Goal: Obtain resource: Download file/media

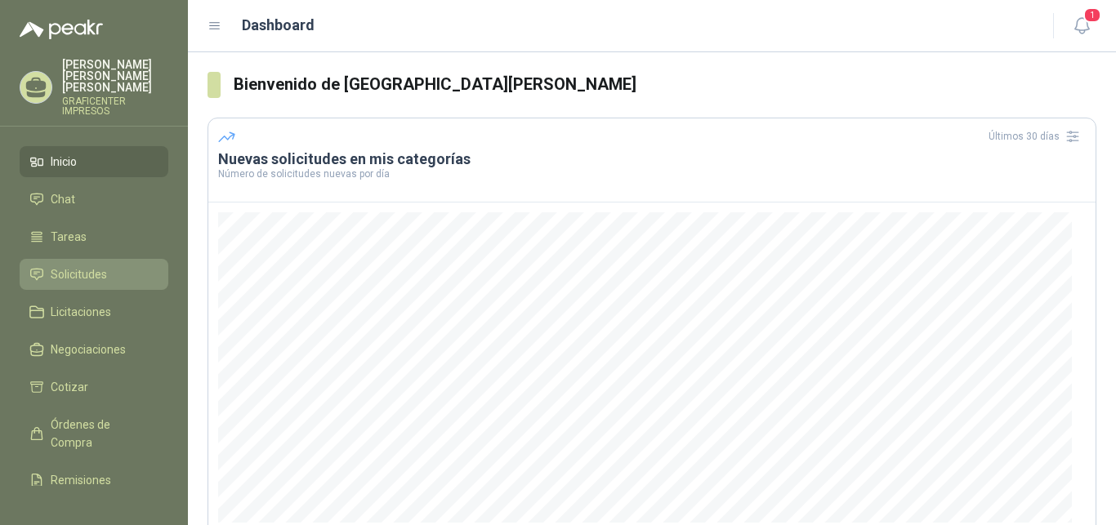
click at [93, 268] on span "Solicitudes" at bounding box center [79, 275] width 56 height 18
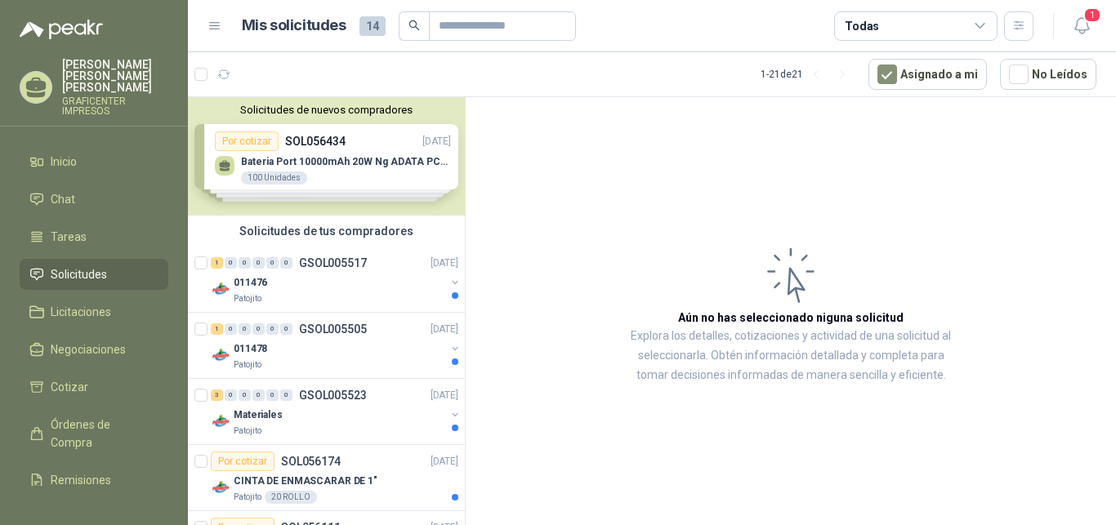
click at [430, 157] on div "Solicitudes de nuevos compradores Por cotizar SOL056434 [DATE] Bateria Port 100…" at bounding box center [326, 156] width 277 height 118
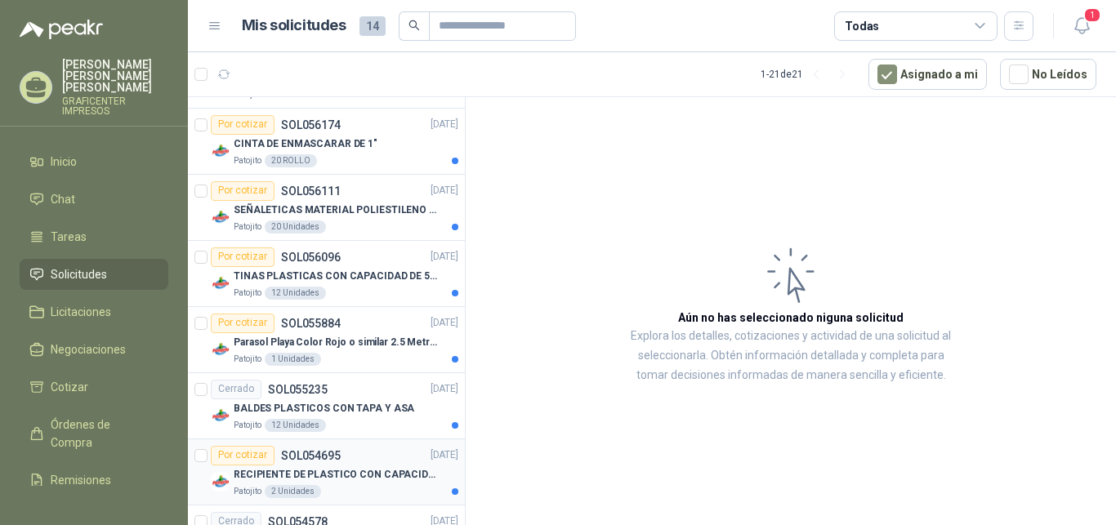
scroll to position [578, 0]
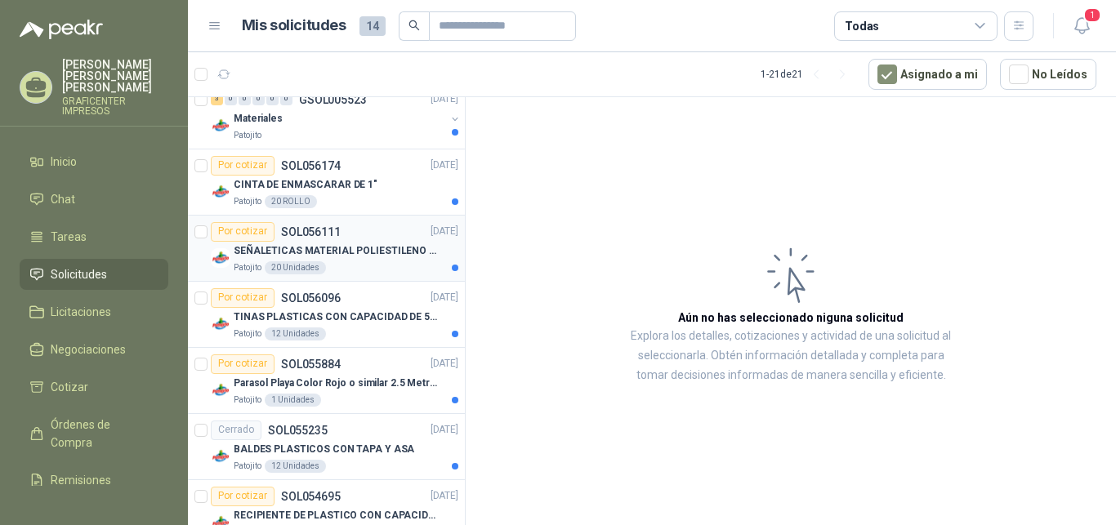
click at [334, 247] on p "SEÑALETICAS MATERIAL POLIESTILENO CON VINILO LAMINADO CALIBRE 60" at bounding box center [335, 251] width 203 height 16
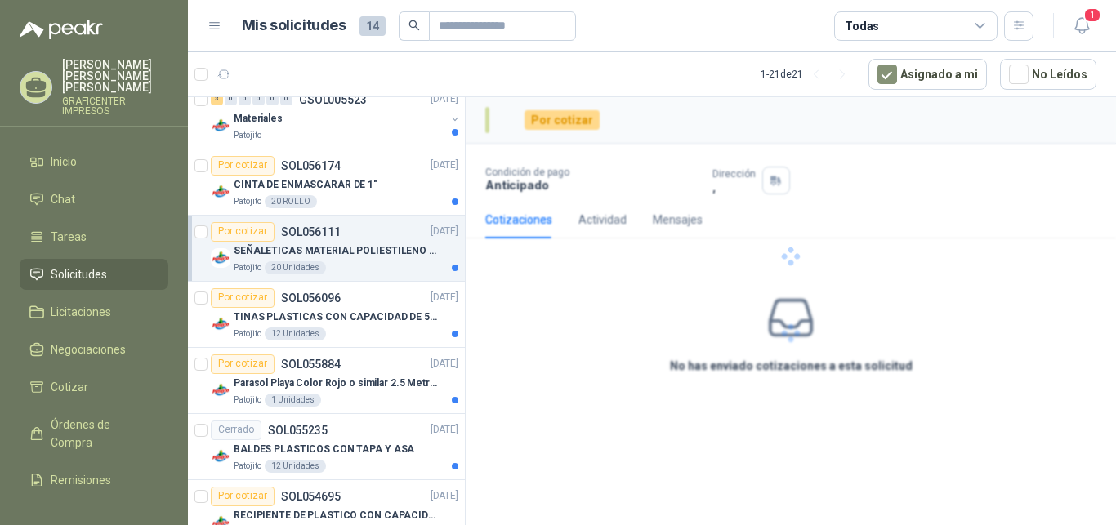
scroll to position [578, 0]
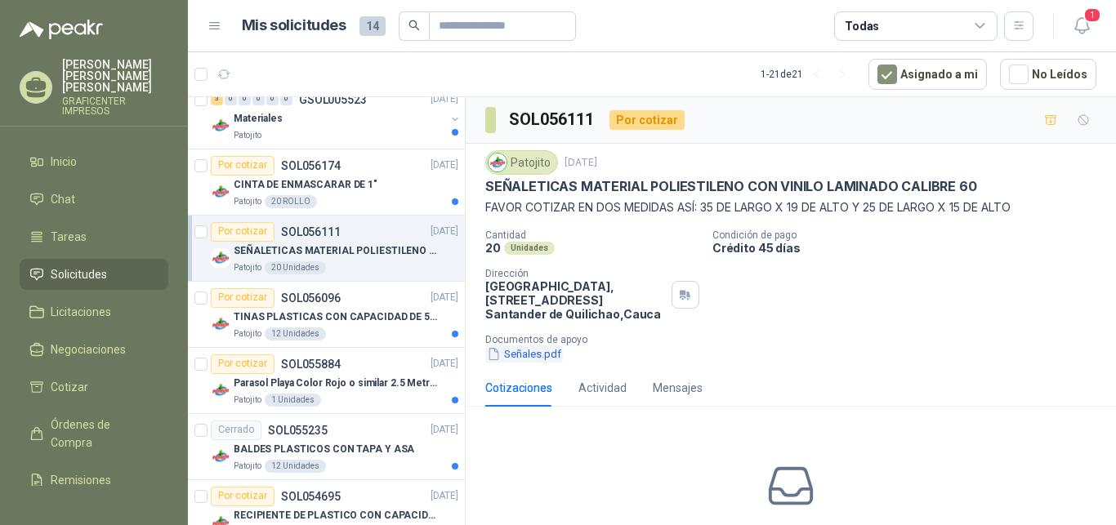
click at [542, 353] on button "Señales.pdf" at bounding box center [524, 354] width 78 height 17
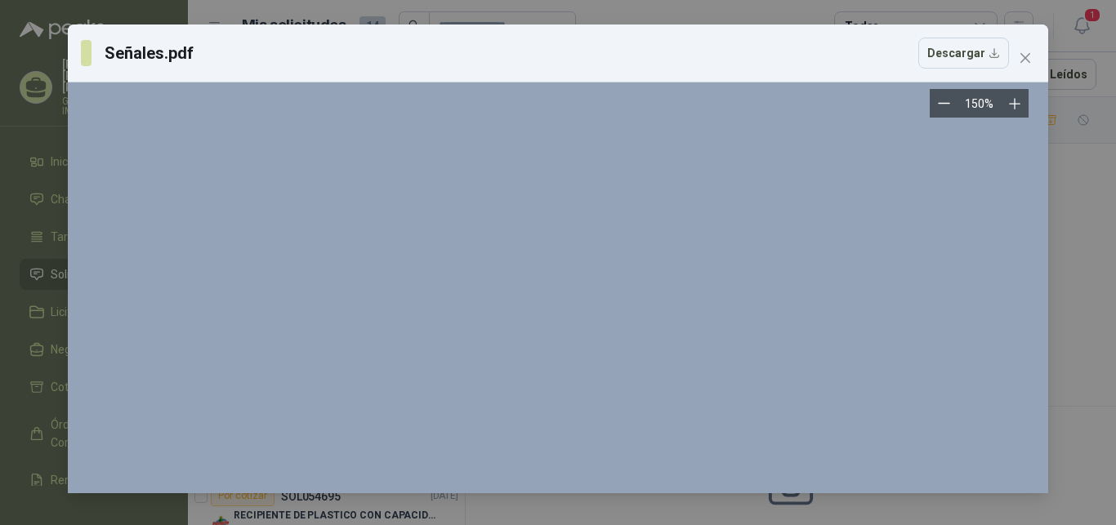
scroll to position [4834, 0]
click at [938, 106] on button "Zoom out" at bounding box center [944, 103] width 29 height 29
click at [941, 106] on icon "Zoom out" at bounding box center [944, 103] width 12 height 12
click at [941, 106] on button "Zoom out" at bounding box center [944, 103] width 29 height 29
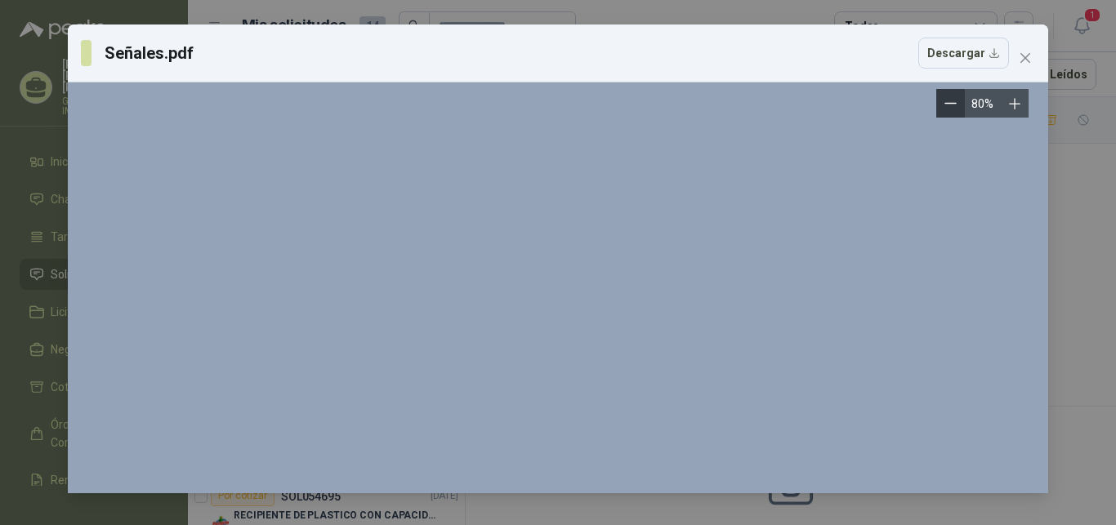
click at [941, 106] on button "Zoom out" at bounding box center [950, 103] width 29 height 29
click at [962, 53] on button "Descargar" at bounding box center [963, 53] width 91 height 31
click at [1020, 56] on icon "close" at bounding box center [1025, 57] width 13 height 13
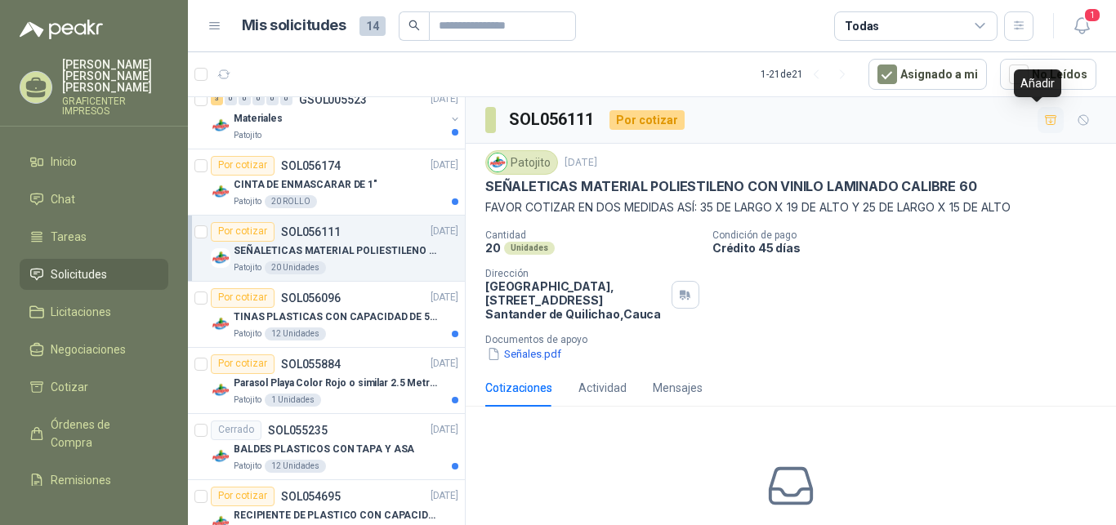
click at [1044, 119] on icon "button" at bounding box center [1051, 121] width 14 height 14
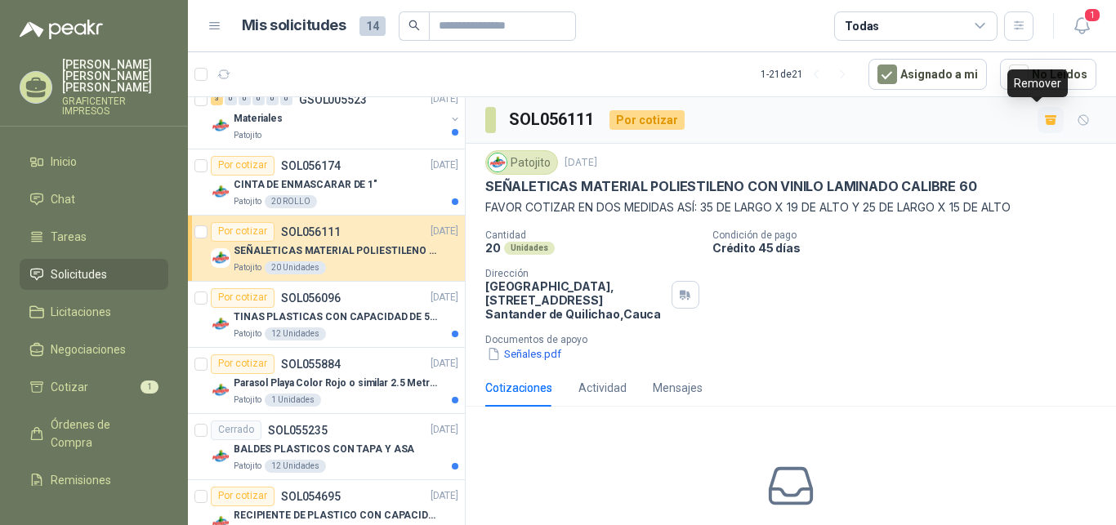
click at [1046, 119] on icon "button" at bounding box center [1051, 121] width 10 height 7
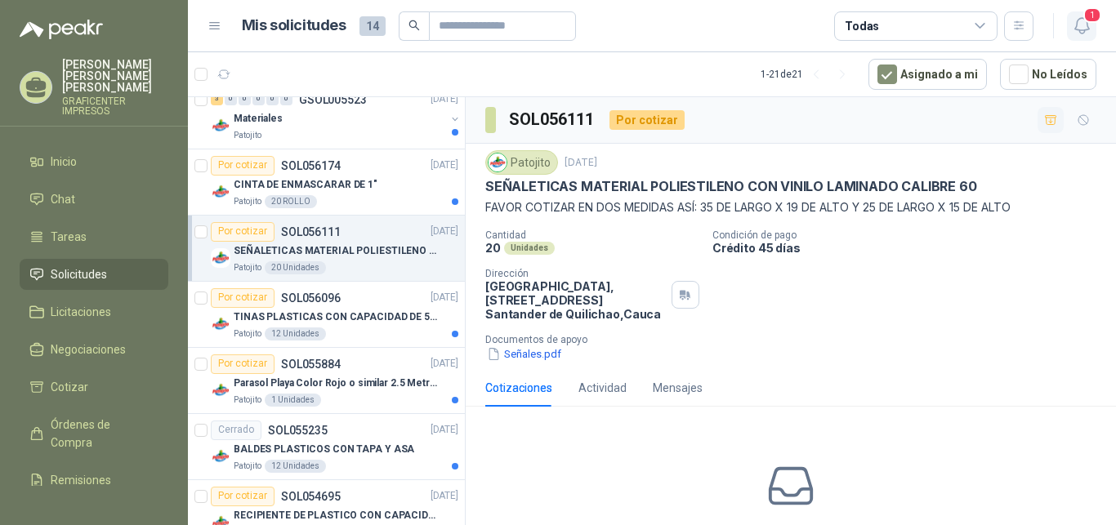
click at [1088, 19] on span "1" at bounding box center [1092, 15] width 18 height 16
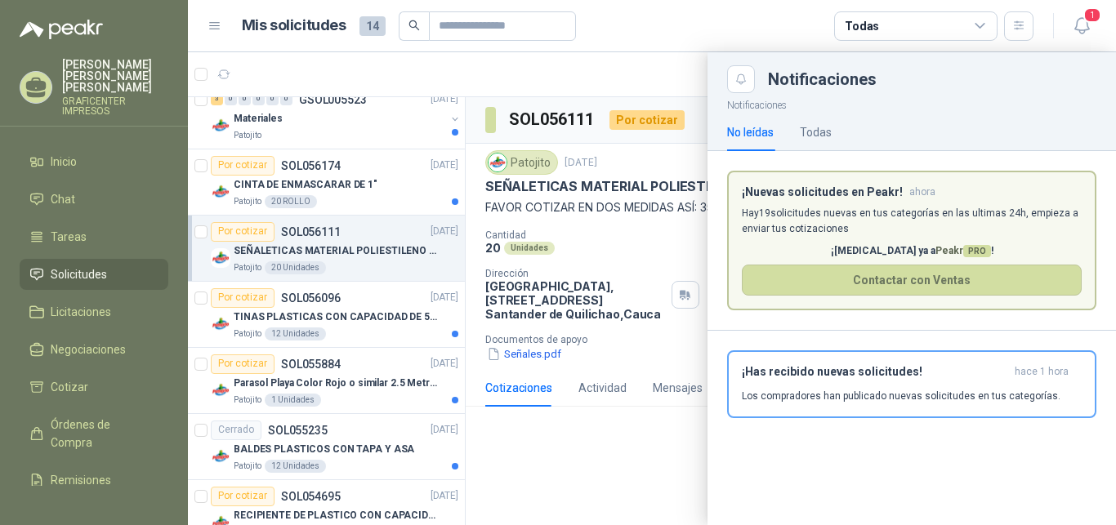
click at [763, 479] on div "Notificaciones No leídas Todas ¡Nuevas solicitudes en Peakr! ahora [PERSON_NAME…" at bounding box center [912, 309] width 409 height 432
click at [627, 470] on div at bounding box center [652, 288] width 928 height 473
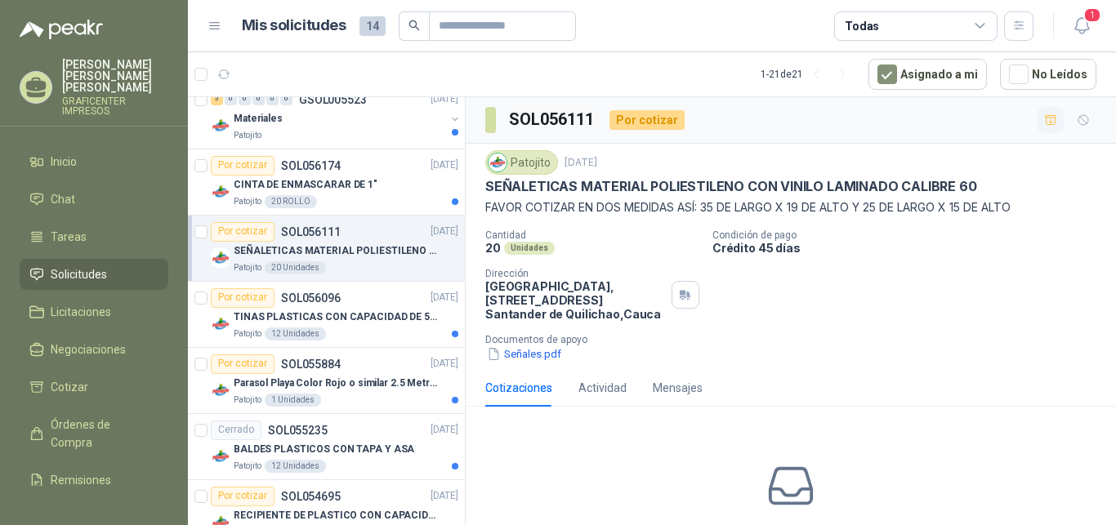
click at [1030, 283] on div "Cantidad 20 Unidades Condición de pago Crédito 45 [PERSON_NAME] Dirección Parqu…" at bounding box center [790, 296] width 611 height 133
click at [985, 20] on icon at bounding box center [980, 26] width 15 height 15
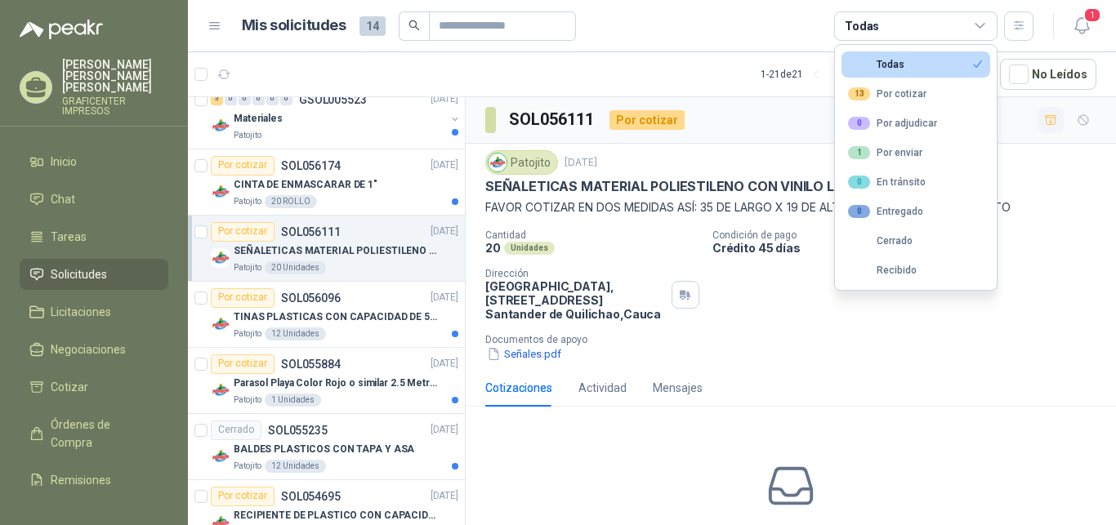
click at [985, 20] on icon at bounding box center [980, 26] width 15 height 15
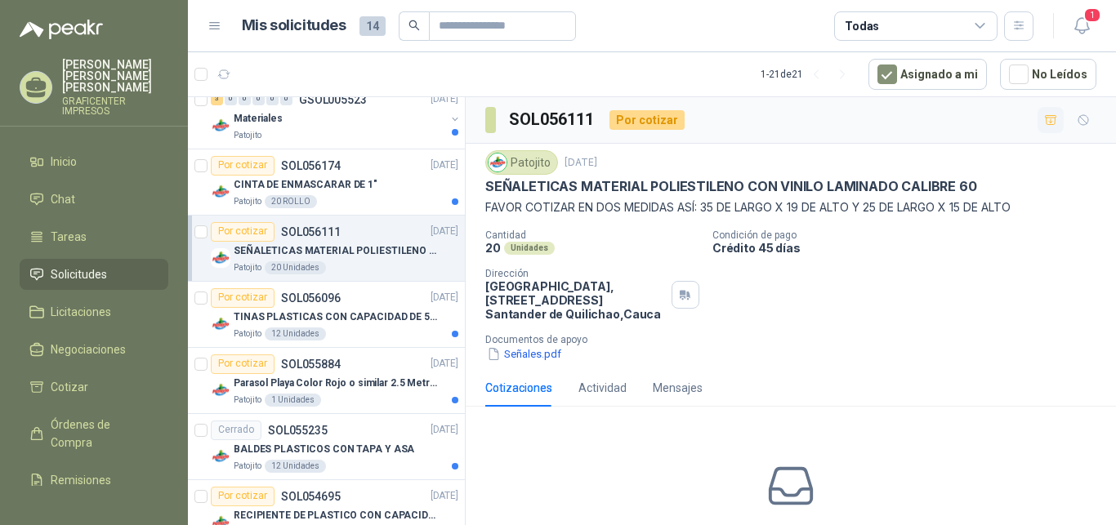
click at [982, 26] on icon at bounding box center [980, 26] width 9 height 4
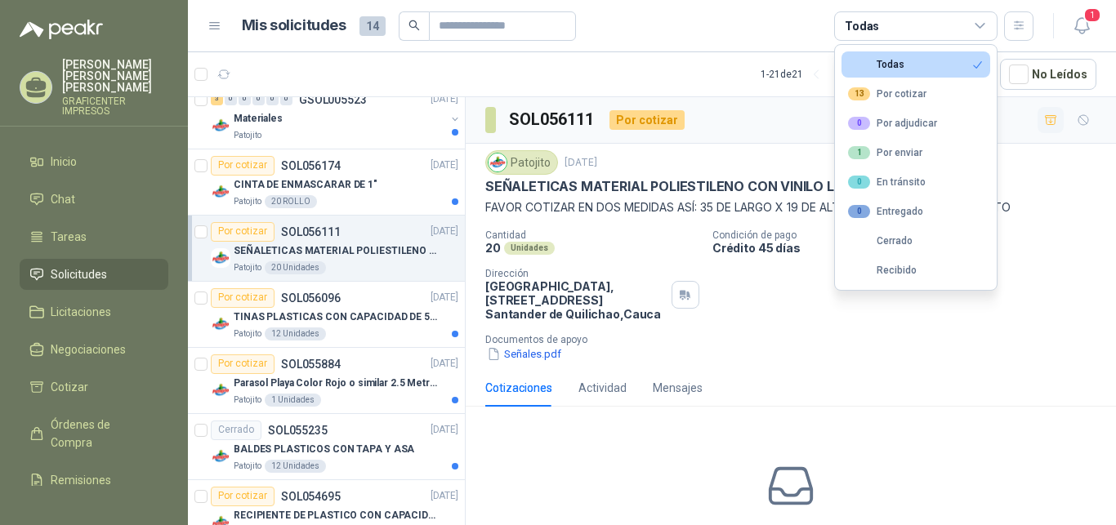
click at [979, 27] on icon at bounding box center [980, 26] width 9 height 4
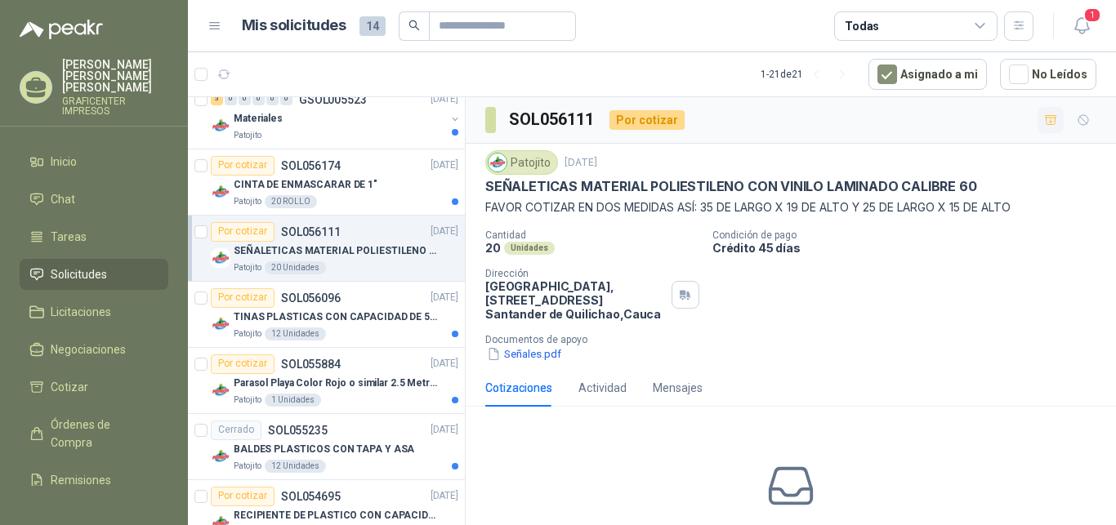
click at [979, 26] on icon at bounding box center [980, 26] width 9 height 4
click at [1003, 296] on div "Cantidad 20 Unidades Condición de pago Crédito 45 [PERSON_NAME] Dirección Parqu…" at bounding box center [790, 296] width 611 height 133
click at [939, 416] on div "Cotizaciones Actividad Mensajes No has enviado cotizaciones a esta solicitud Co…" at bounding box center [791, 498] width 650 height 259
click at [216, 24] on icon at bounding box center [215, 26] width 15 height 15
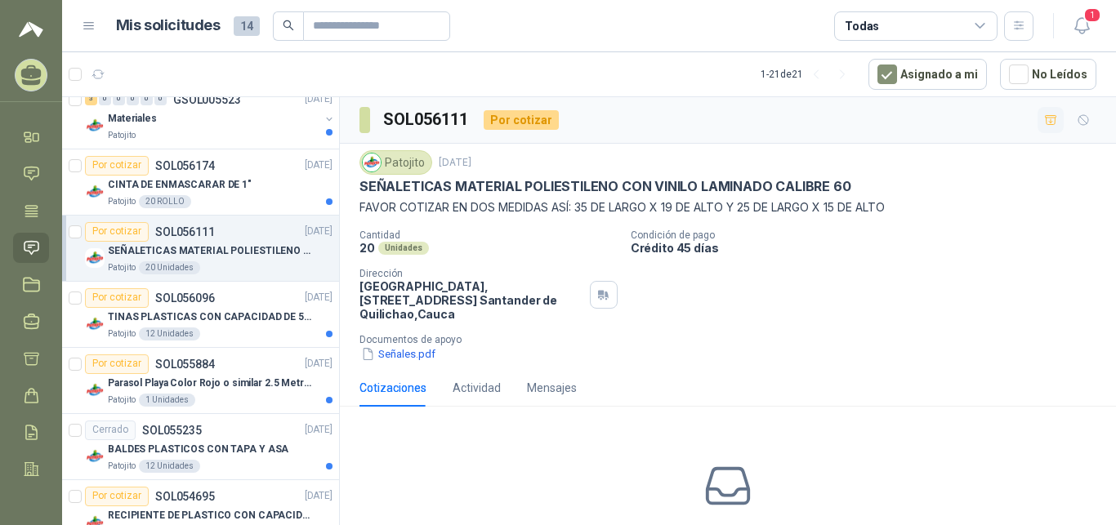
click at [92, 22] on icon at bounding box center [89, 26] width 15 height 15
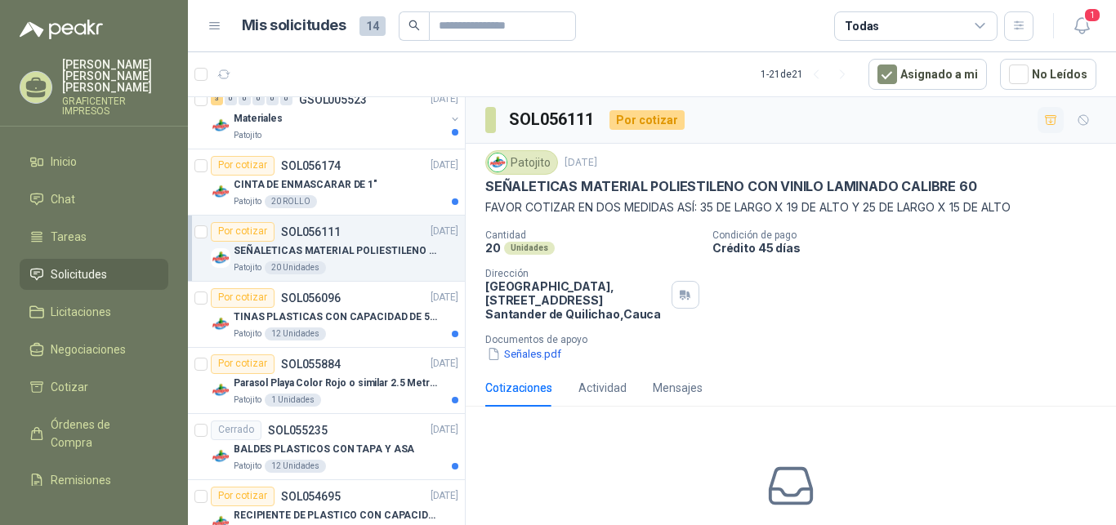
click at [1077, 169] on div "Patojito [DATE]" at bounding box center [790, 162] width 611 height 25
click at [214, 27] on icon at bounding box center [215, 26] width 15 height 15
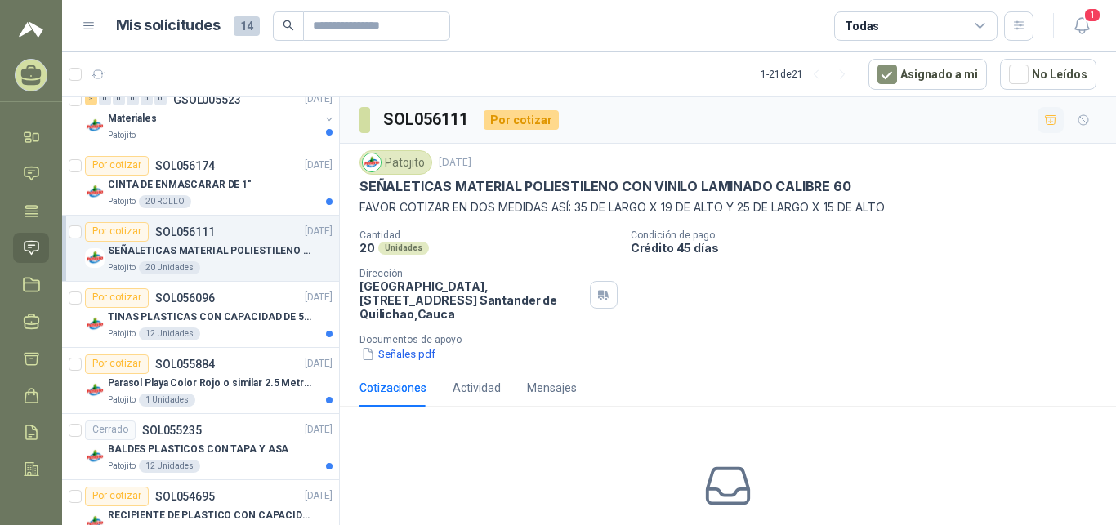
click at [100, 26] on div "Mis solicitudes 14 Todas" at bounding box center [558, 25] width 952 height 29
click at [94, 27] on icon at bounding box center [89, 26] width 15 height 15
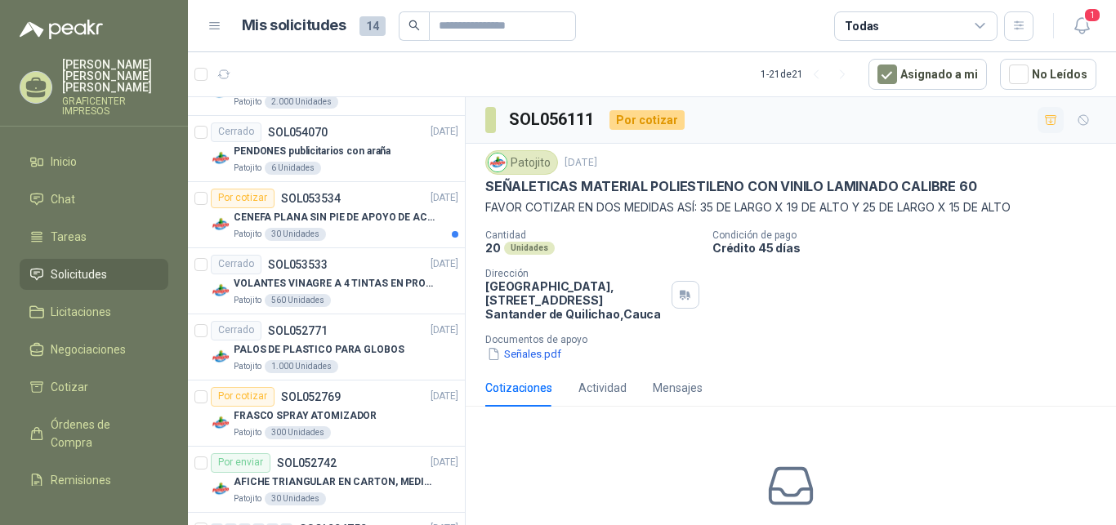
scroll to position [1328, 0]
